Goal: Task Accomplishment & Management: Manage account settings

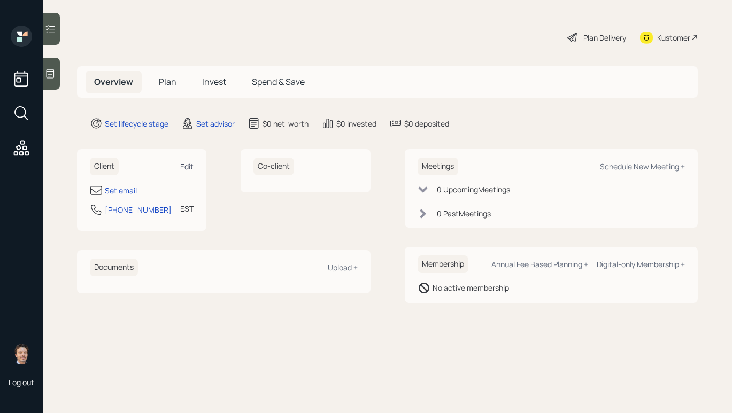
click at [192, 167] on div "Edit" at bounding box center [186, 166] width 13 height 10
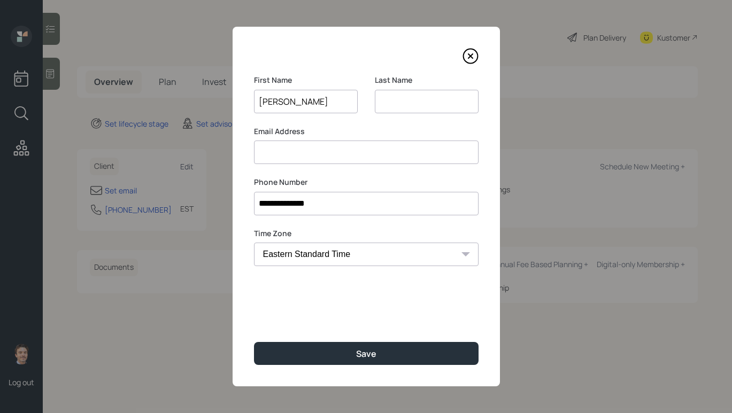
type input "[PERSON_NAME]"
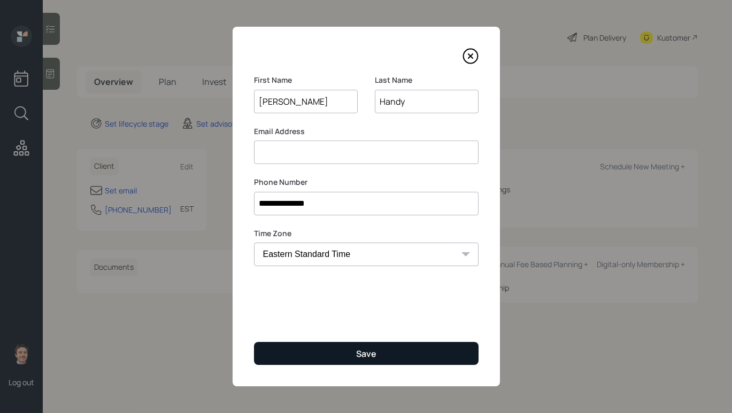
type input "Handy"
click at [346, 359] on button "Save" at bounding box center [366, 353] width 224 height 23
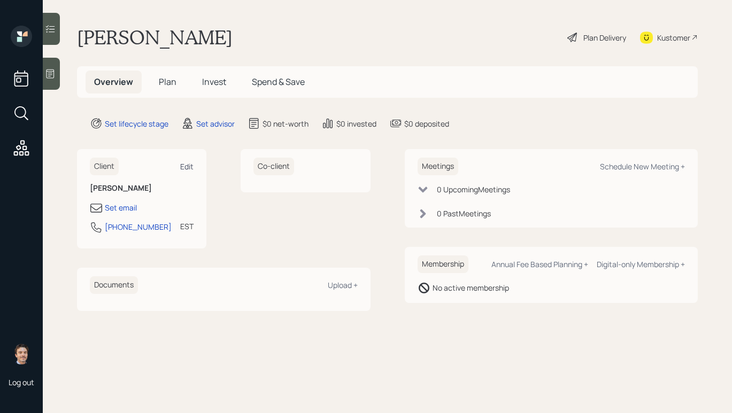
click at [187, 166] on div "Edit" at bounding box center [186, 166] width 13 height 10
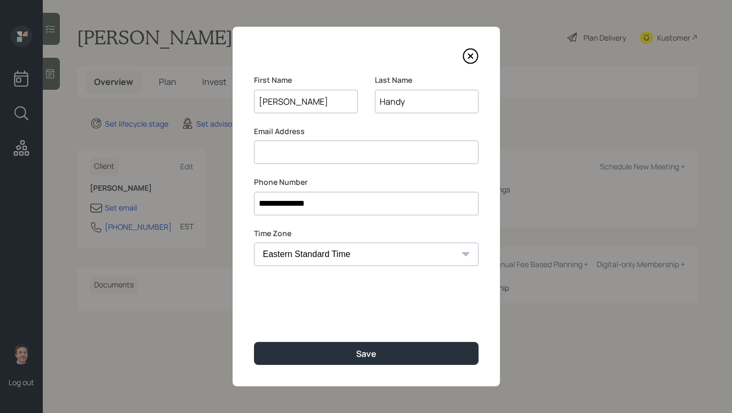
click at [359, 154] on input at bounding box center [366, 153] width 224 height 24
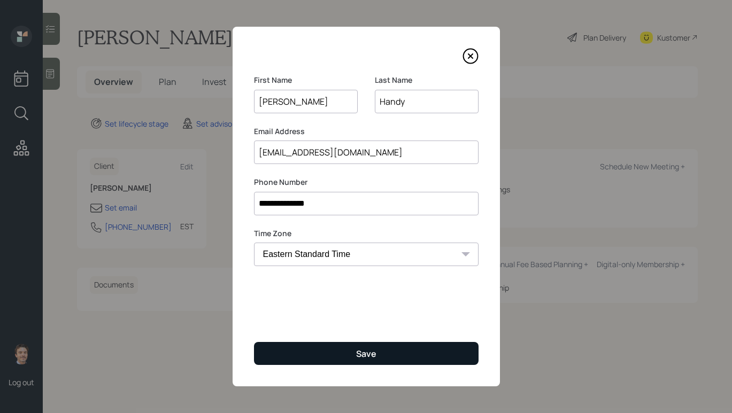
type input "[EMAIL_ADDRESS][DOMAIN_NAME]"
click at [379, 348] on button "Save" at bounding box center [366, 353] width 224 height 23
